Goal: Task Accomplishment & Management: Use online tool/utility

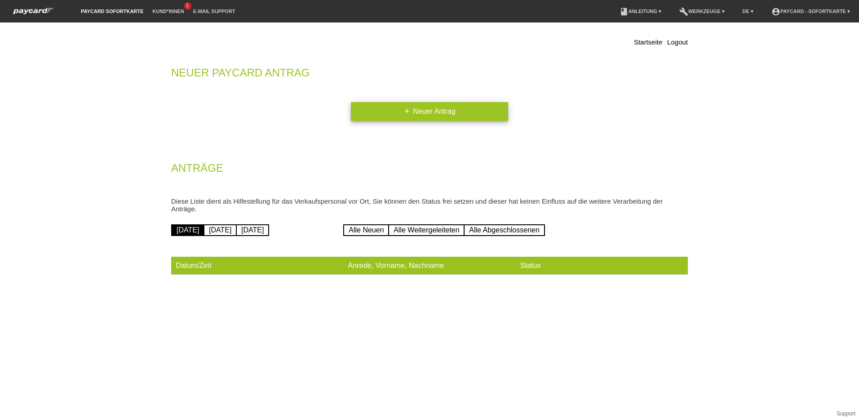
click at [428, 110] on link "add Neuer Antrag" at bounding box center [429, 111] width 157 height 19
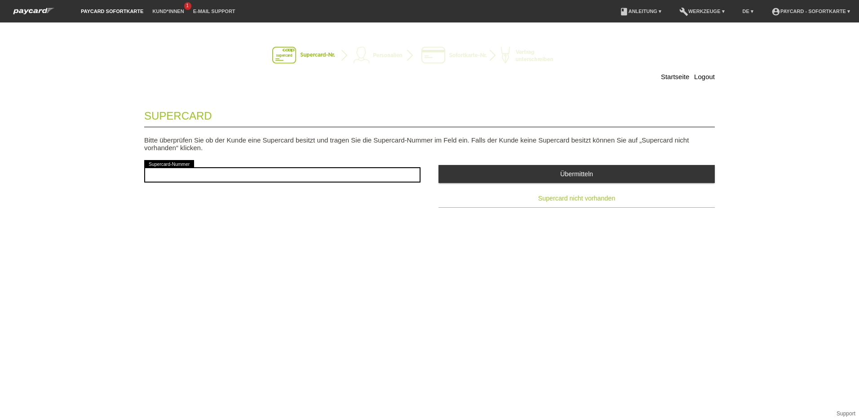
click at [545, 199] on span "Supercard nicht vorhanden" at bounding box center [576, 198] width 77 height 7
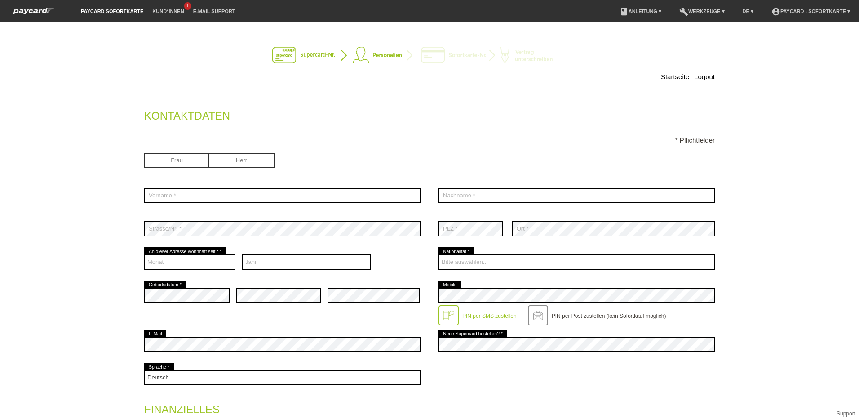
click at [171, 8] on li "Kund*innen 1" at bounding box center [168, 11] width 40 height 23
click at [187, 8] on span "1" at bounding box center [187, 6] width 7 height 8
click at [213, 13] on link "E-Mail Support" at bounding box center [214, 11] width 51 height 5
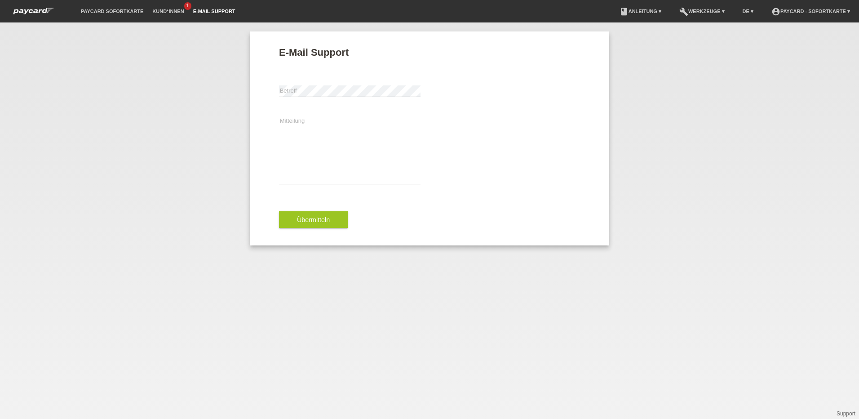
click at [188, 5] on span "1" at bounding box center [187, 6] width 7 height 8
click at [180, 10] on link "Kund*innen" at bounding box center [168, 11] width 40 height 5
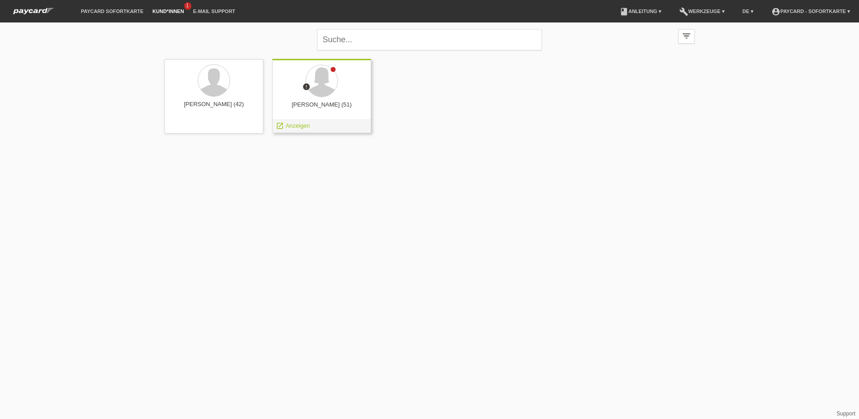
click at [318, 100] on div "error Ermina Ramic (51) launch Anzeigen" at bounding box center [321, 96] width 99 height 74
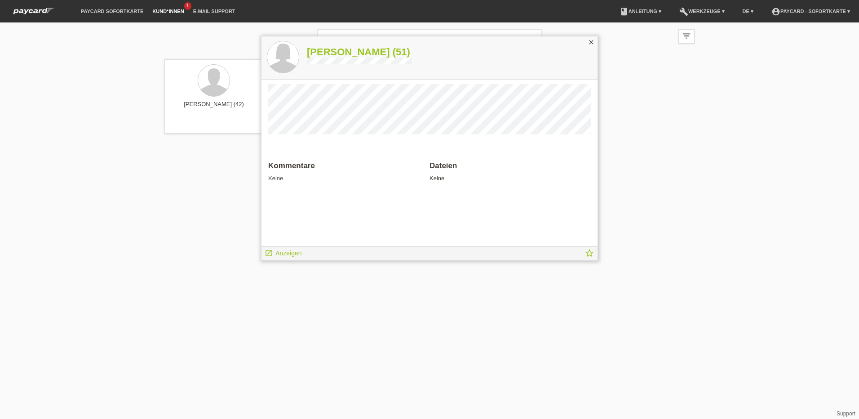
click at [591, 42] on icon "close" at bounding box center [591, 42] width 7 height 7
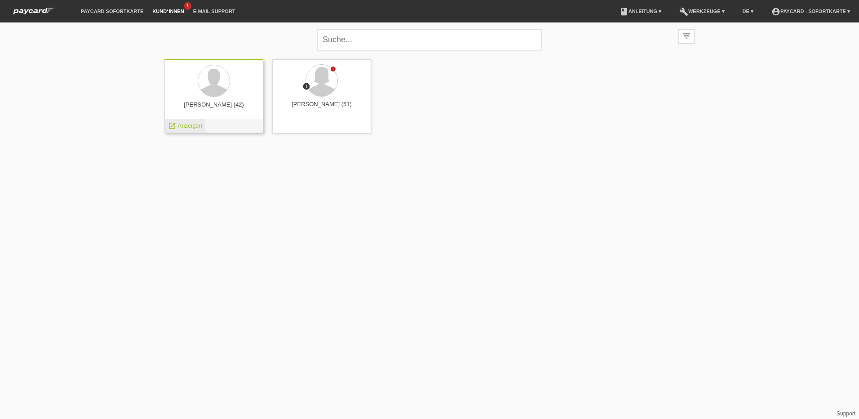
click at [189, 128] on span "Anzeigen" at bounding box center [190, 125] width 24 height 7
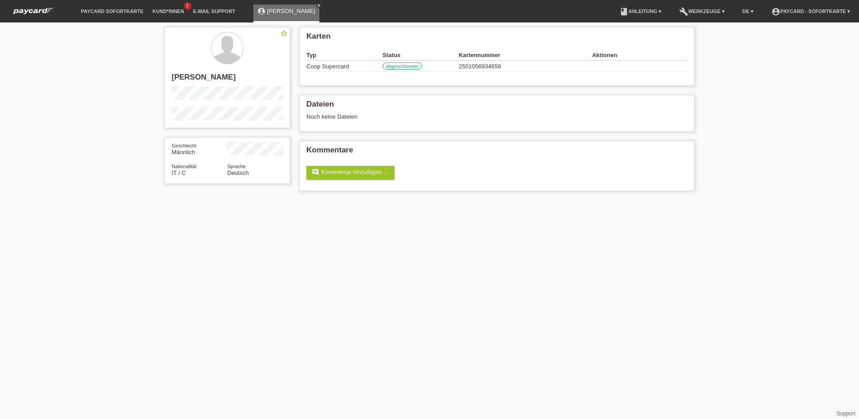
click at [317, 4] on icon "close" at bounding box center [319, 5] width 4 height 4
drag, startPoint x: 477, startPoint y: 305, endPoint x: 468, endPoint y: 299, distance: 11.0
click at [476, 200] on html "paycard Sofortkarte Kund*innen 1 E-Mail Support menu account_circle" at bounding box center [429, 100] width 859 height 200
click at [186, 6] on span "1" at bounding box center [187, 6] width 7 height 8
click at [189, 8] on li "E-Mail Support" at bounding box center [214, 11] width 51 height 23
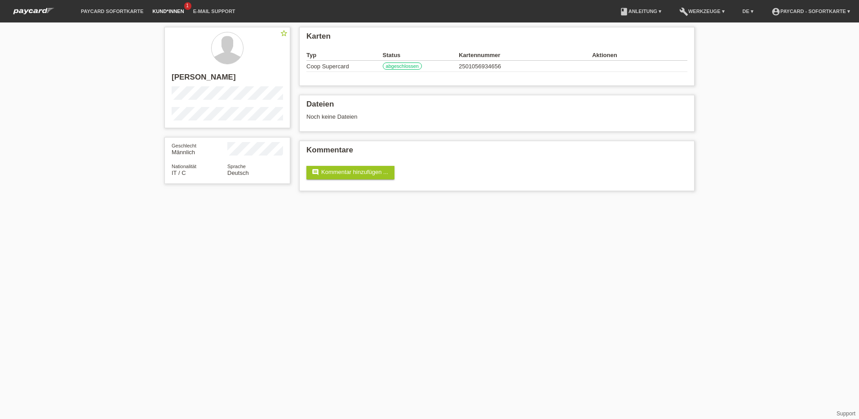
click at [173, 12] on link "Kund*innen" at bounding box center [168, 11] width 40 height 5
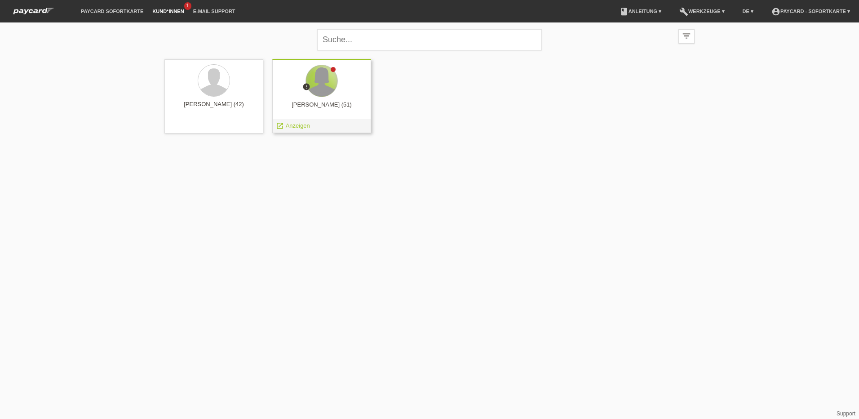
click at [328, 82] on div at bounding box center [321, 80] width 31 height 31
click at [304, 128] on span "Anzeigen" at bounding box center [298, 125] width 24 height 7
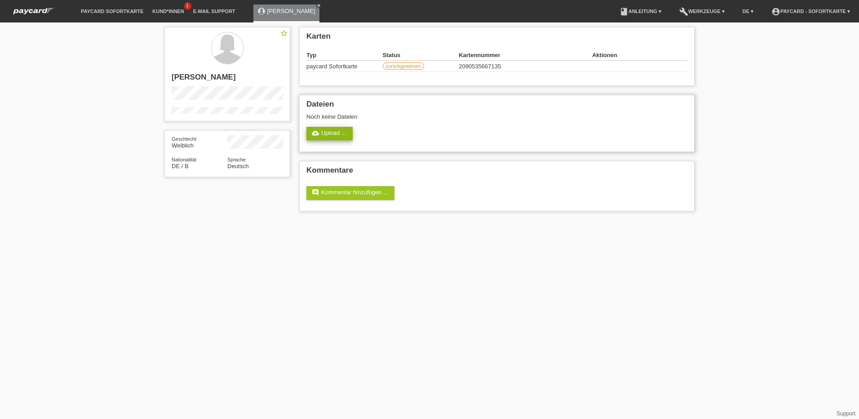
click at [334, 137] on link "cloud_upload Upload ..." at bounding box center [329, 133] width 46 height 13
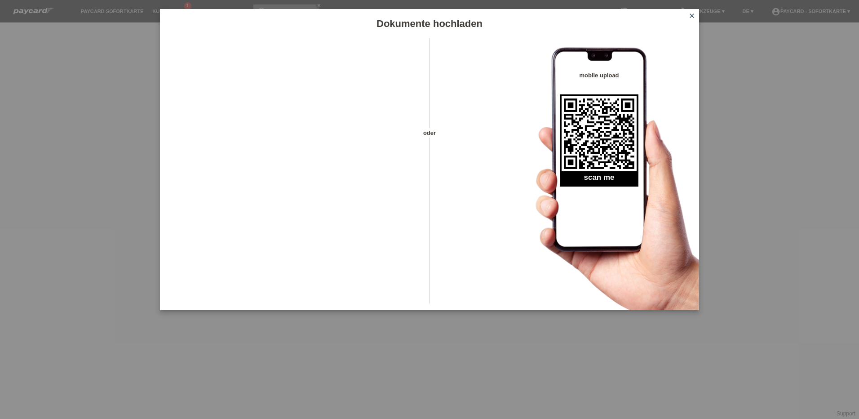
click at [693, 18] on icon "close" at bounding box center [691, 15] width 7 height 7
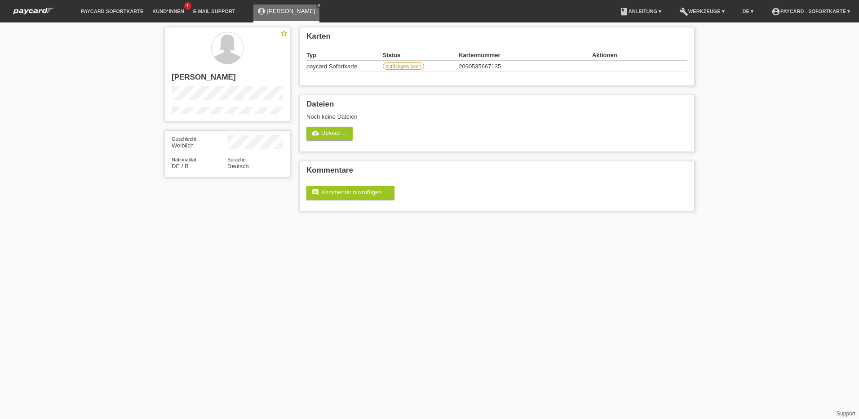
click at [317, 5] on icon "close" at bounding box center [319, 5] width 4 height 4
click at [483, 220] on html "paycard Sofortkarte Kund*innen 1 E-Mail Support menu account_circle" at bounding box center [429, 110] width 859 height 220
click at [128, 12] on link "paycard Sofortkarte" at bounding box center [111, 11] width 71 height 5
